Goal: Check status: Check status

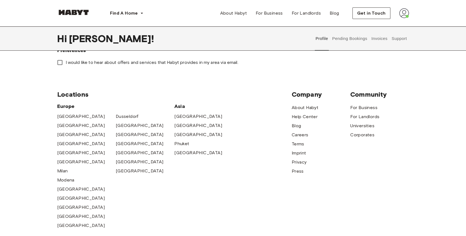
scroll to position [68, 0]
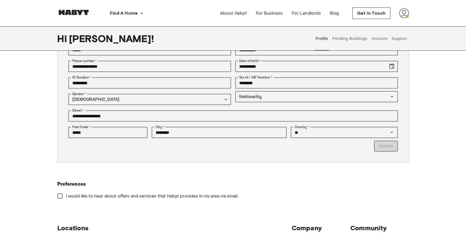
click at [350, 42] on button "Pending Bookings" at bounding box center [349, 38] width 37 height 24
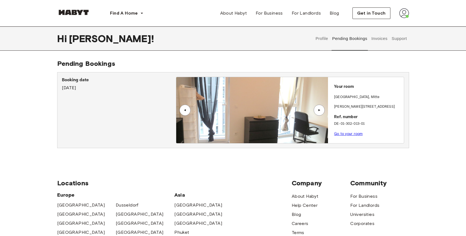
click at [180, 110] on div "▲" at bounding box center [184, 109] width 11 height 11
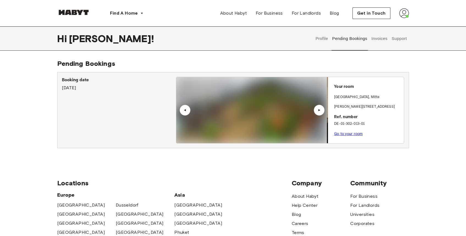
click at [180, 110] on div "▲" at bounding box center [184, 109] width 11 height 11
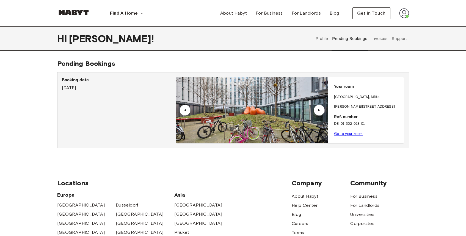
click at [180, 110] on div "▲" at bounding box center [184, 109] width 11 height 11
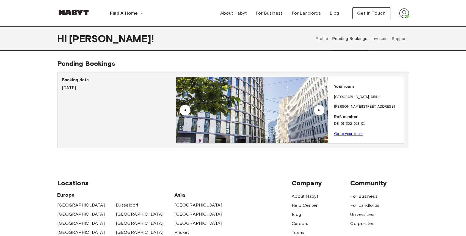
click at [184, 109] on div "▲" at bounding box center [184, 109] width 5 height 3
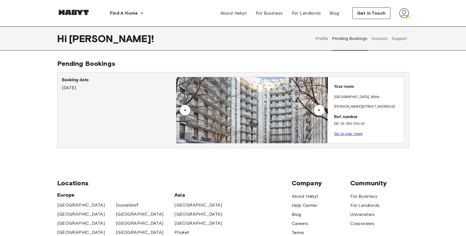
click at [79, 83] on p "Booking date" at bounding box center [119, 80] width 114 height 7
click at [79, 80] on p "Booking date" at bounding box center [119, 80] width 114 height 7
click at [82, 88] on div "Booking date September 13th, 2025" at bounding box center [119, 84] width 114 height 14
click at [351, 132] on link "Go to your room" at bounding box center [348, 133] width 29 height 4
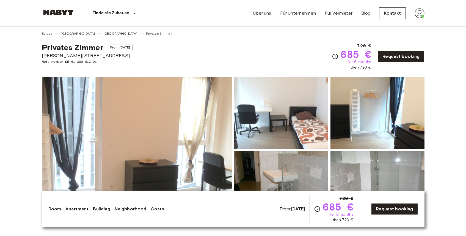
drag, startPoint x: 112, startPoint y: 49, endPoint x: 147, endPoint y: 49, distance: 34.4
click at [147, 49] on div "Privates Zimmer From Oct 19 2025 Bernhard-Weiß-Straße 1-3 Ref. number DE-01-302…" at bounding box center [233, 53] width 383 height 34
